Goal: Task Accomplishment & Management: Manage account settings

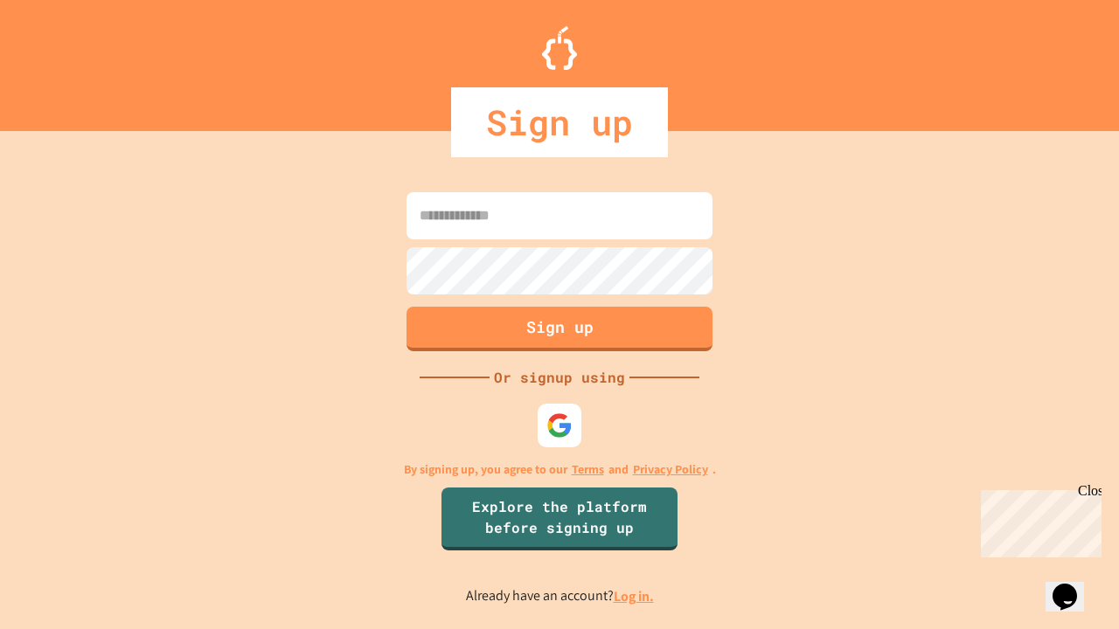
click at [635, 596] on link "Log in." at bounding box center [634, 596] width 40 height 18
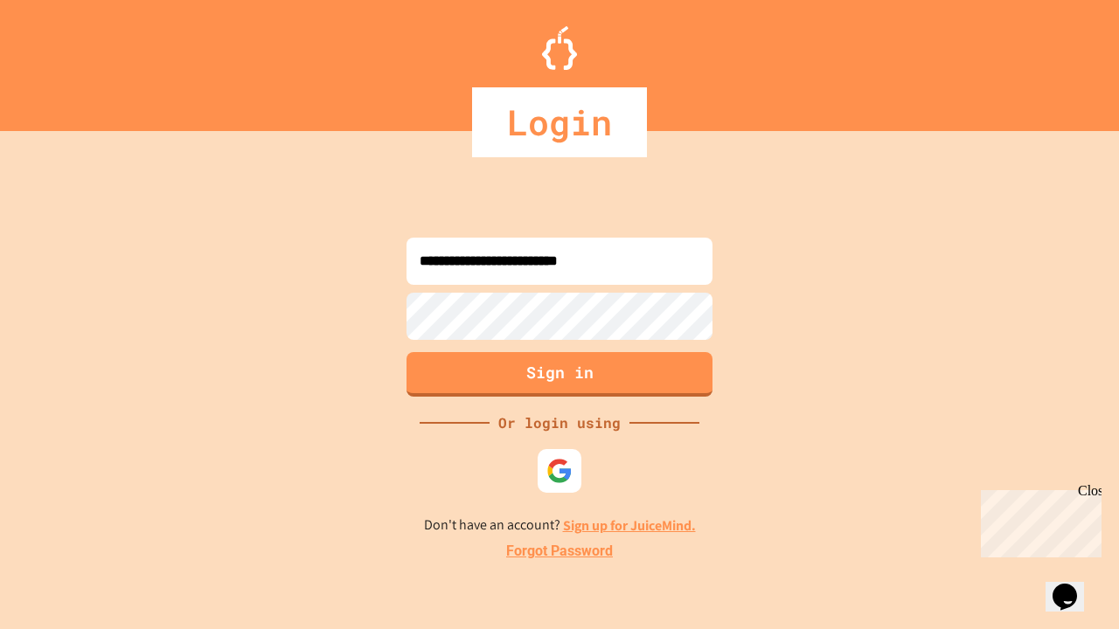
type input "**********"
